Goal: Task Accomplishment & Management: Complete application form

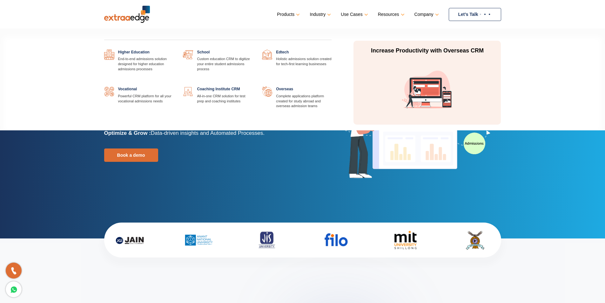
click at [253, 86] on link at bounding box center [253, 86] width 0 height 0
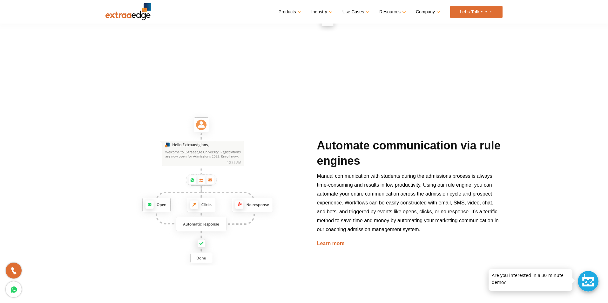
scroll to position [484, 0]
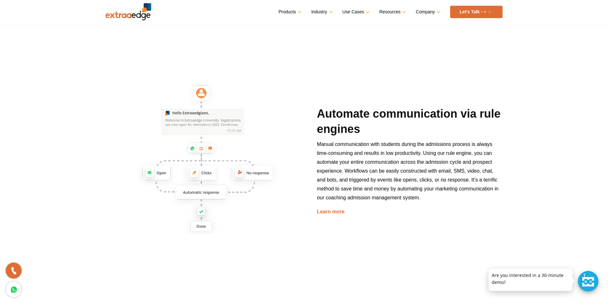
click at [477, 10] on link "Let’s Talk" at bounding box center [476, 12] width 52 height 12
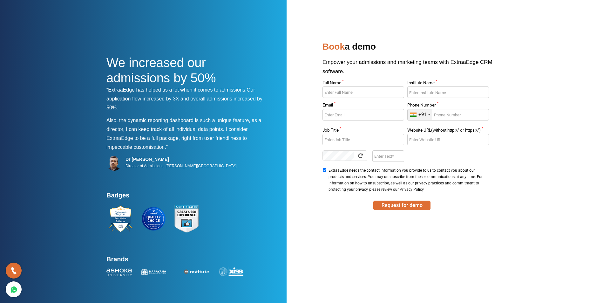
click at [354, 91] on input "Full Name *" at bounding box center [362, 91] width 81 height 11
type input "Pravin Pawar"
type input "Envision Computer Training Institute Pvt. Ltd."
click at [364, 116] on input "Email *" at bounding box center [362, 114] width 81 height 11
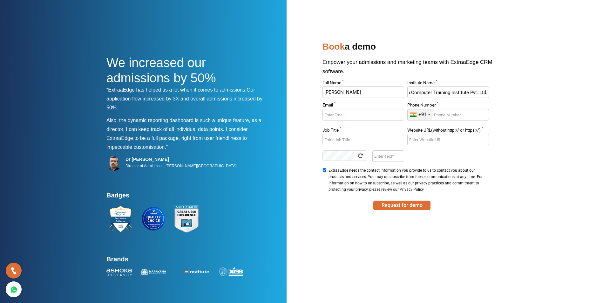
scroll to position [0, 0]
type input "ppawar.ecti@gmail.com"
click at [457, 112] on input "Phone Number *" at bounding box center [447, 114] width 81 height 11
type input "7498713536"
click at [379, 140] on input "Job Title *" at bounding box center [362, 139] width 81 height 11
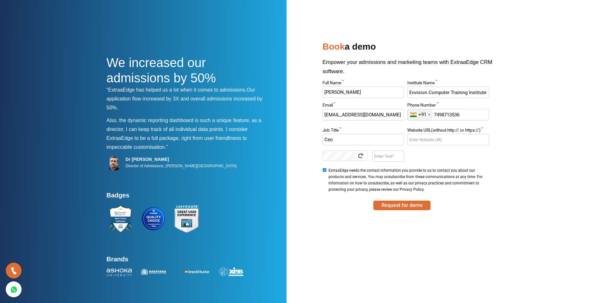
type input "Ceo"
click at [421, 137] on input "Website URL(without http:// or https://) *" at bounding box center [447, 139] width 81 height 11
type input "ecti.co.in"
click at [386, 155] on input "Enter Text" at bounding box center [387, 155] width 31 height 11
type input "4TeM"
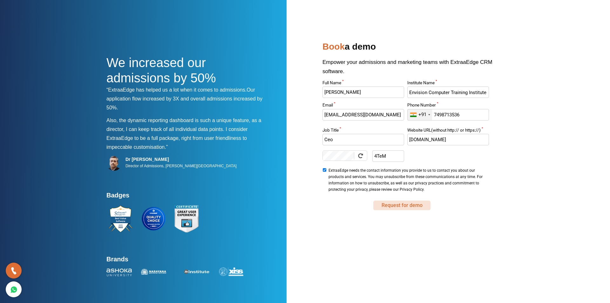
click at [391, 203] on button "Request for demo" at bounding box center [401, 205] width 57 height 10
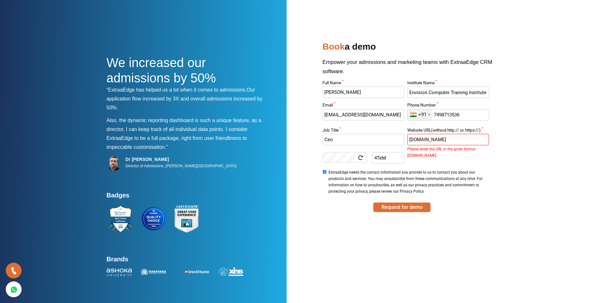
click at [410, 139] on input "ecti.co.in" at bounding box center [447, 139] width 81 height 11
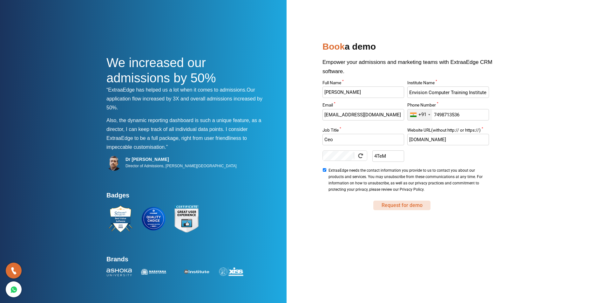
type input "www.ecti.co.in"
click at [396, 206] on button "Request for demo" at bounding box center [401, 205] width 57 height 10
